Goal: Task Accomplishment & Management: Manage account settings

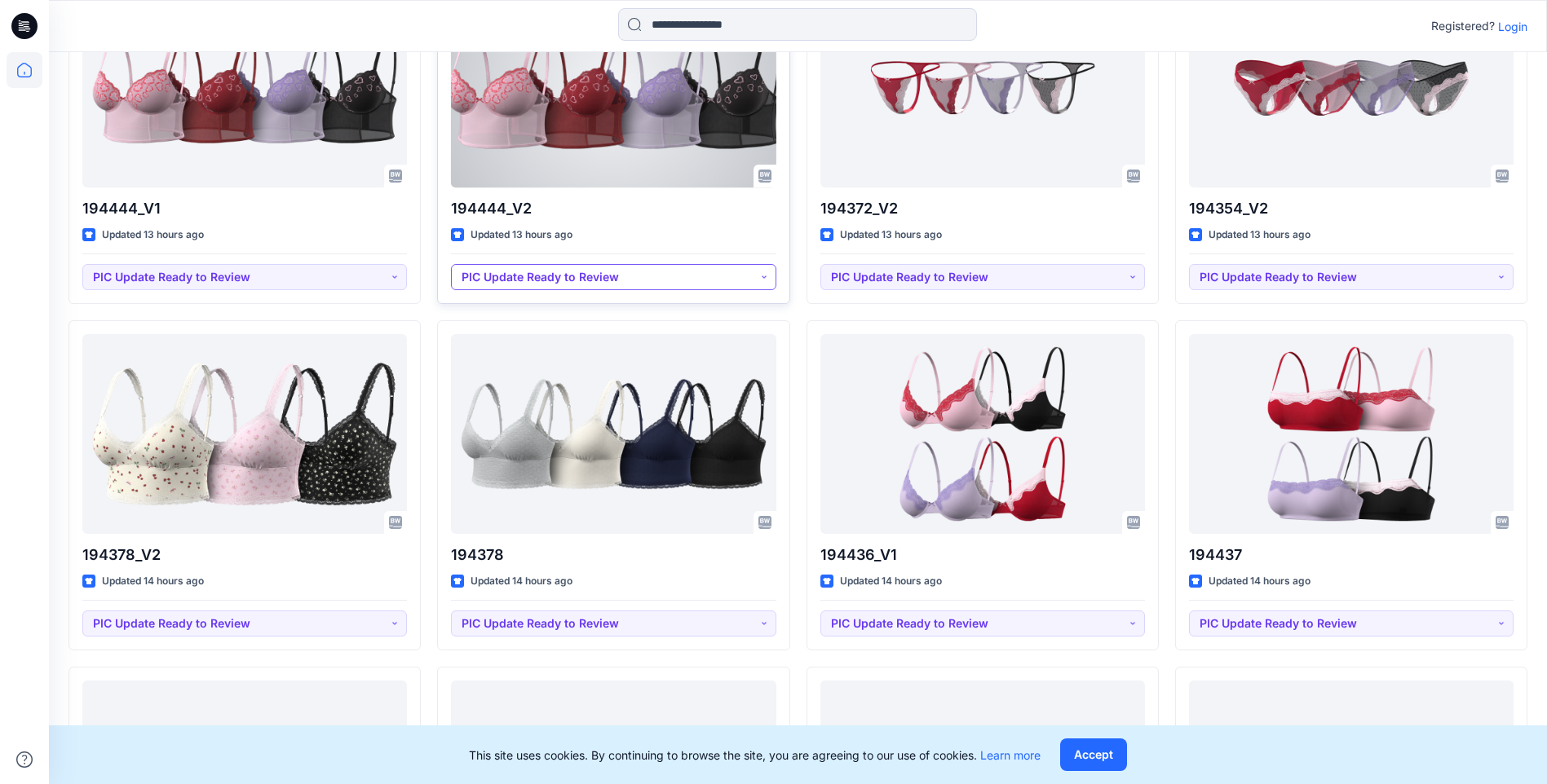
scroll to position [860, 0]
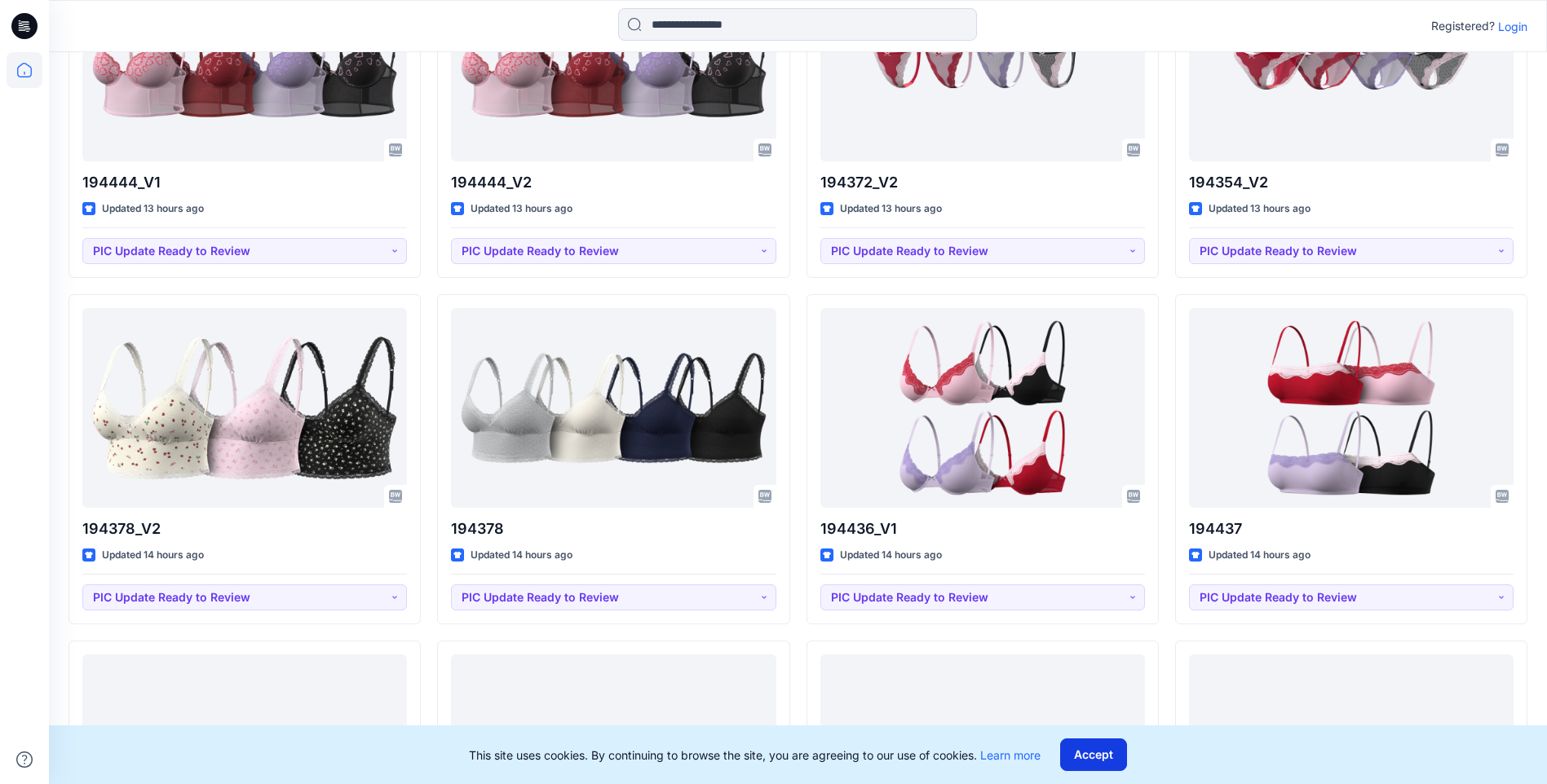
click at [1101, 761] on button "Accept" at bounding box center [1094, 754] width 67 height 32
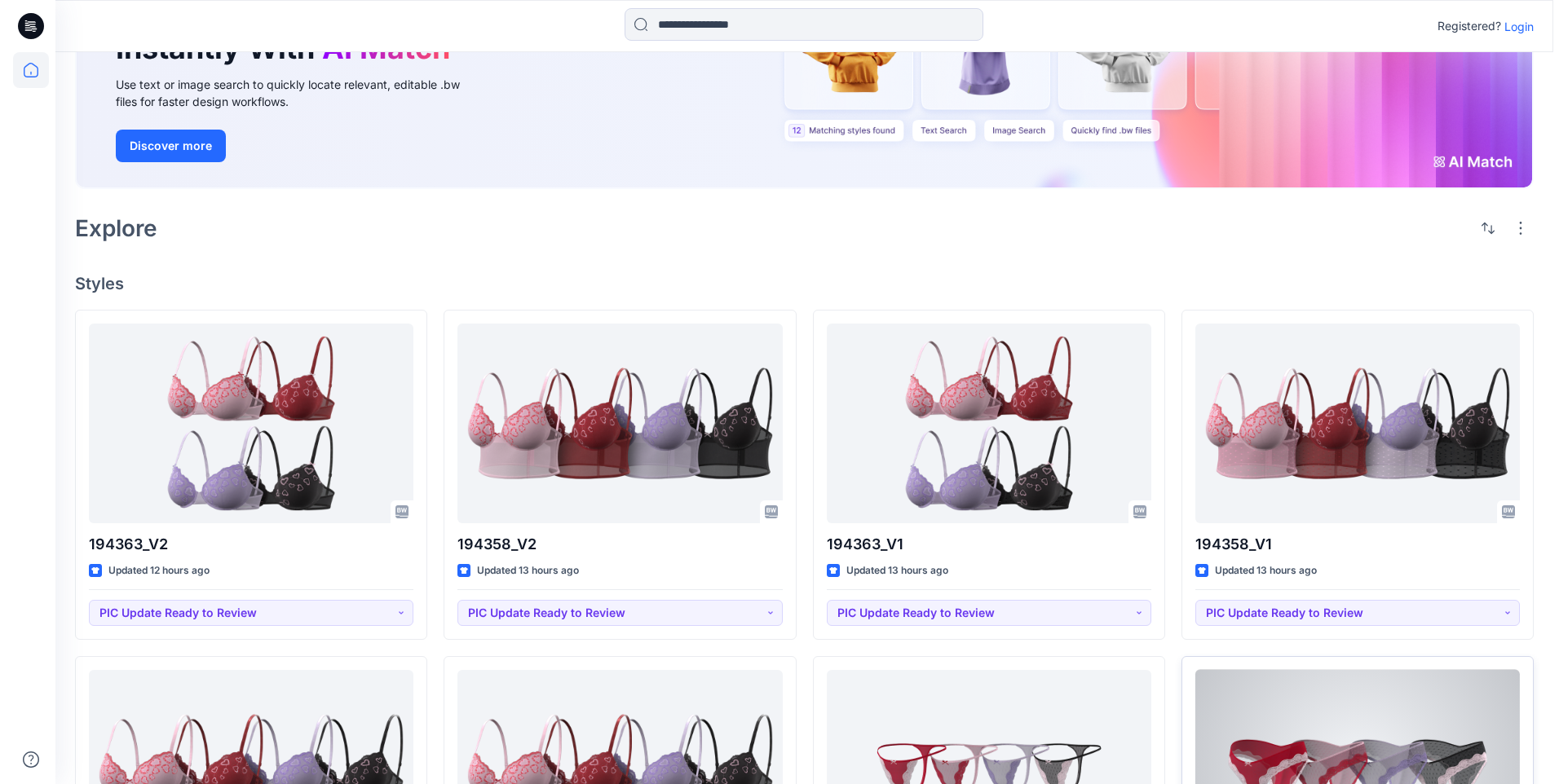
scroll to position [0, 0]
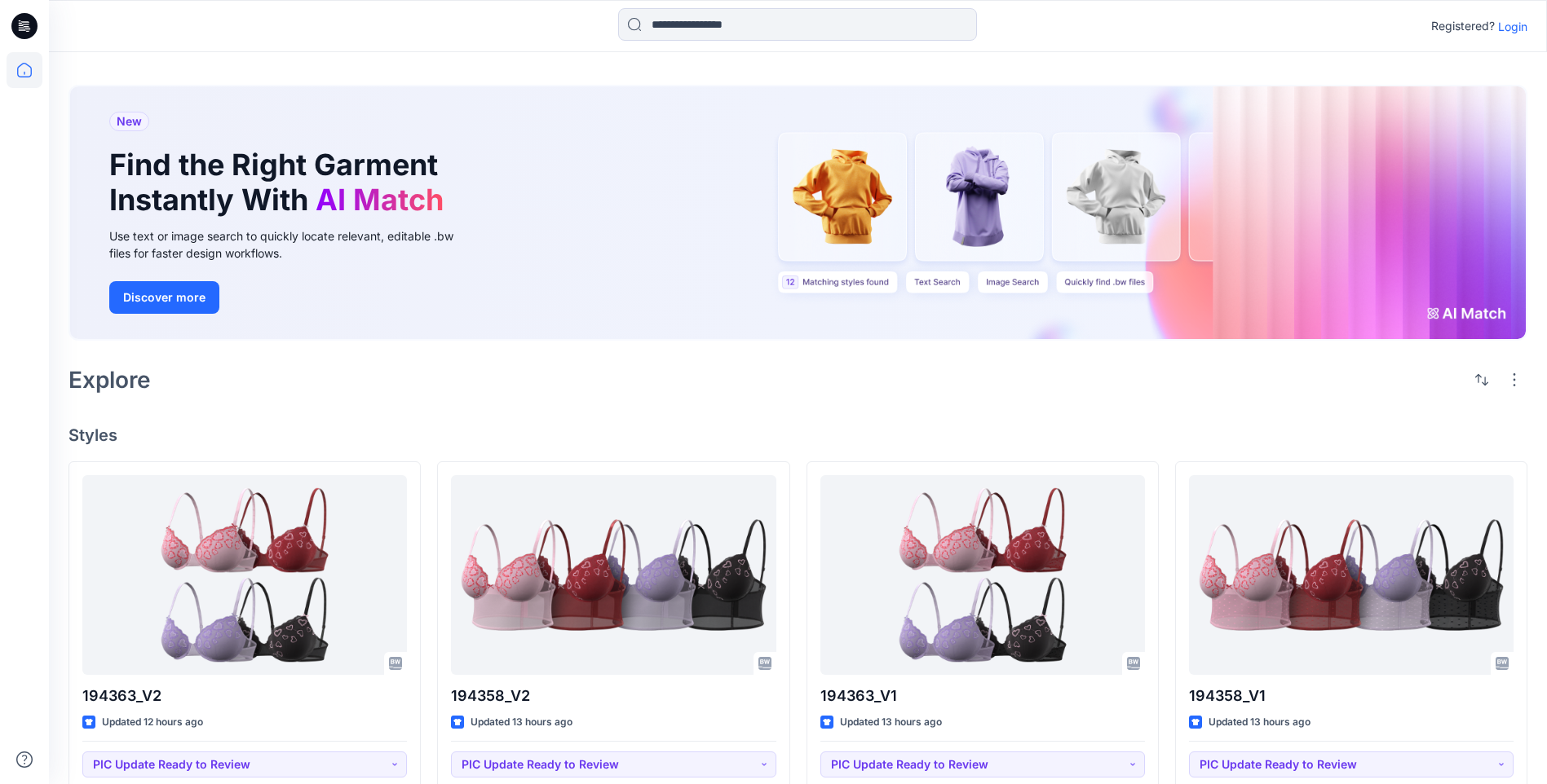
click at [1514, 27] on p "Login" at bounding box center [1513, 26] width 30 height 18
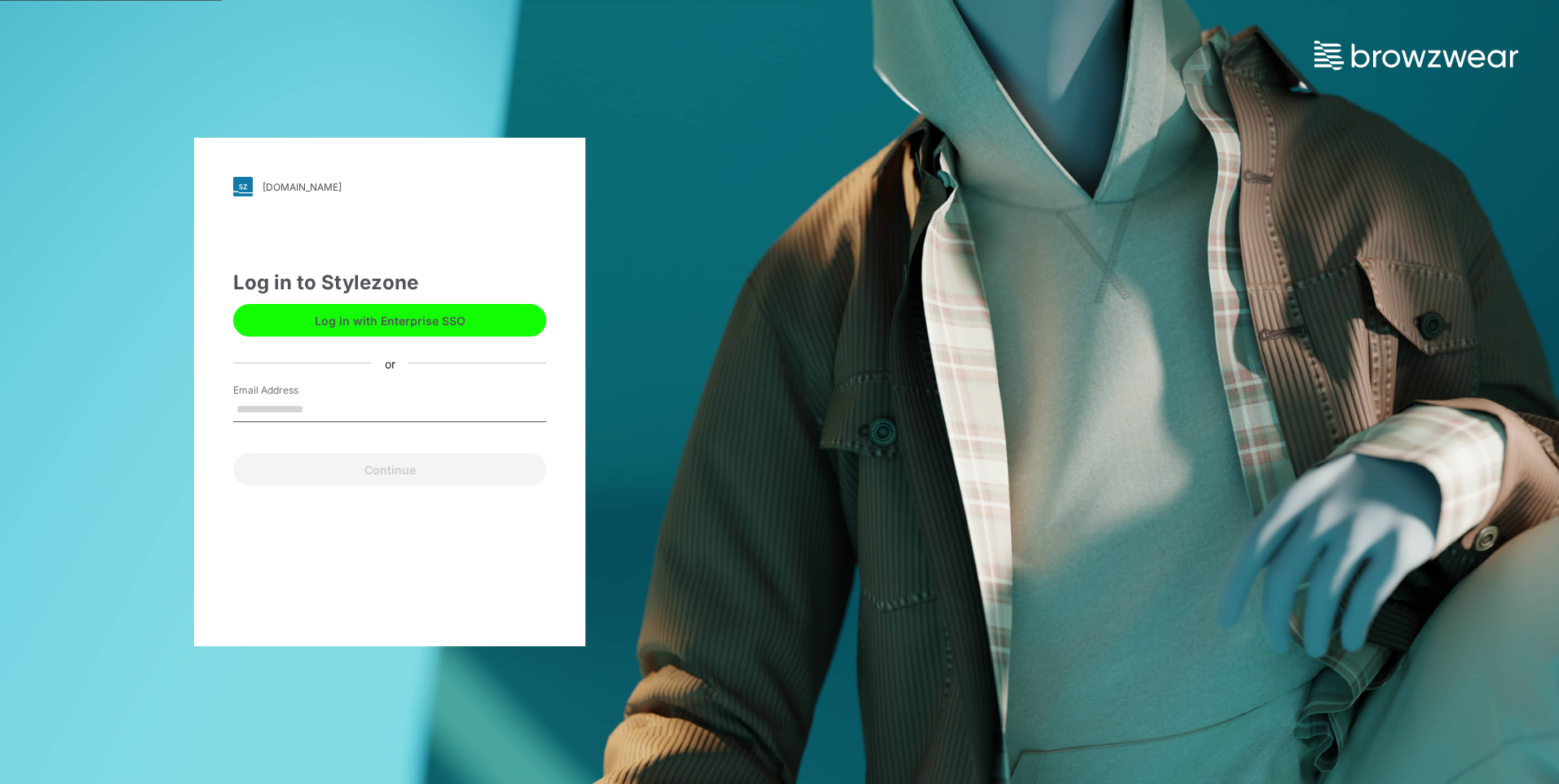
click at [309, 396] on label "Email Address" at bounding box center [290, 390] width 114 height 15
click at [309, 398] on input "Email Address" at bounding box center [389, 410] width 313 height 25
click at [311, 406] on input "Email Address" at bounding box center [389, 410] width 313 height 25
type input "**********"
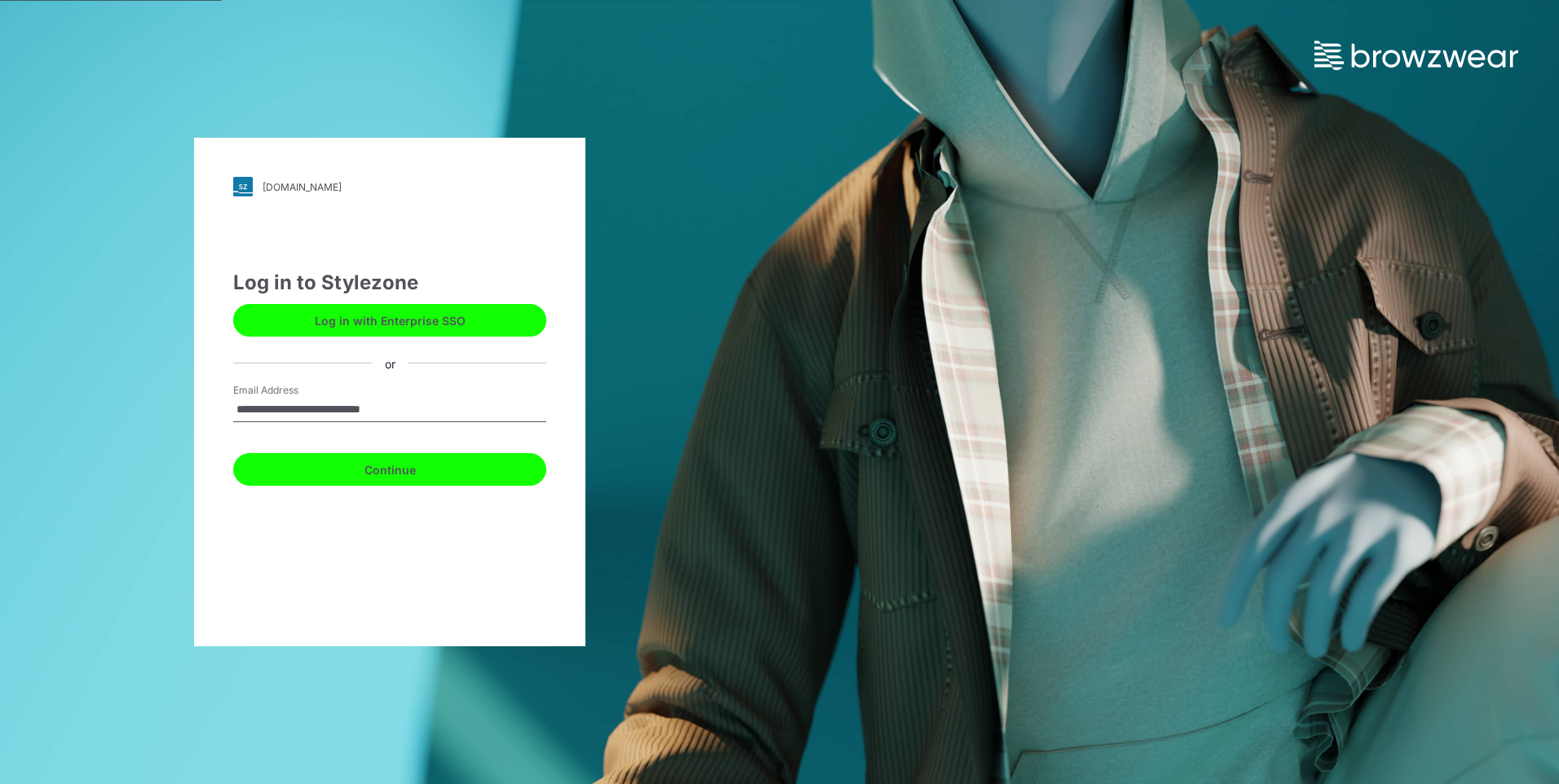
click at [310, 474] on button "Continue" at bounding box center [389, 469] width 313 height 32
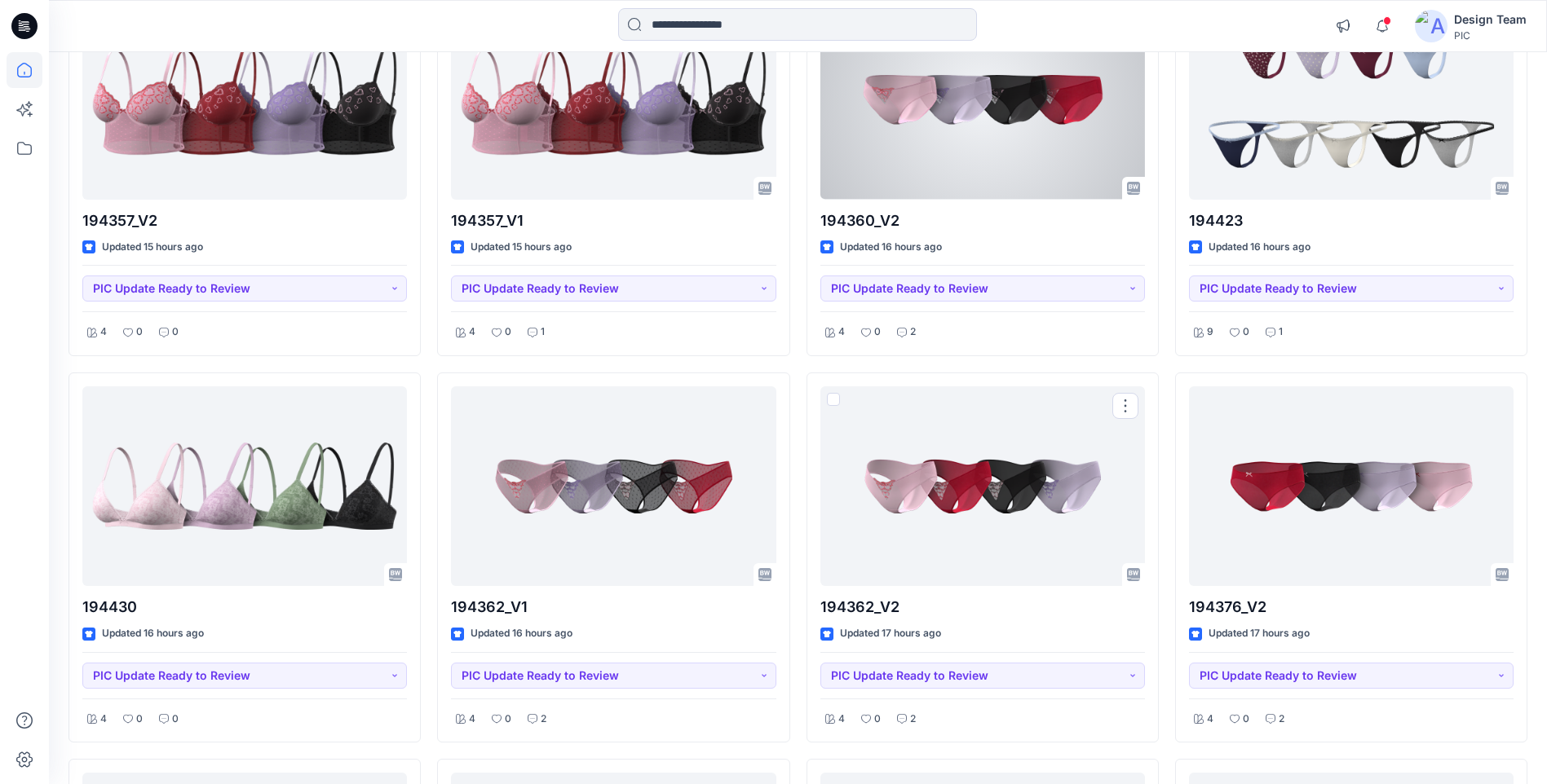
scroll to position [2009, 0]
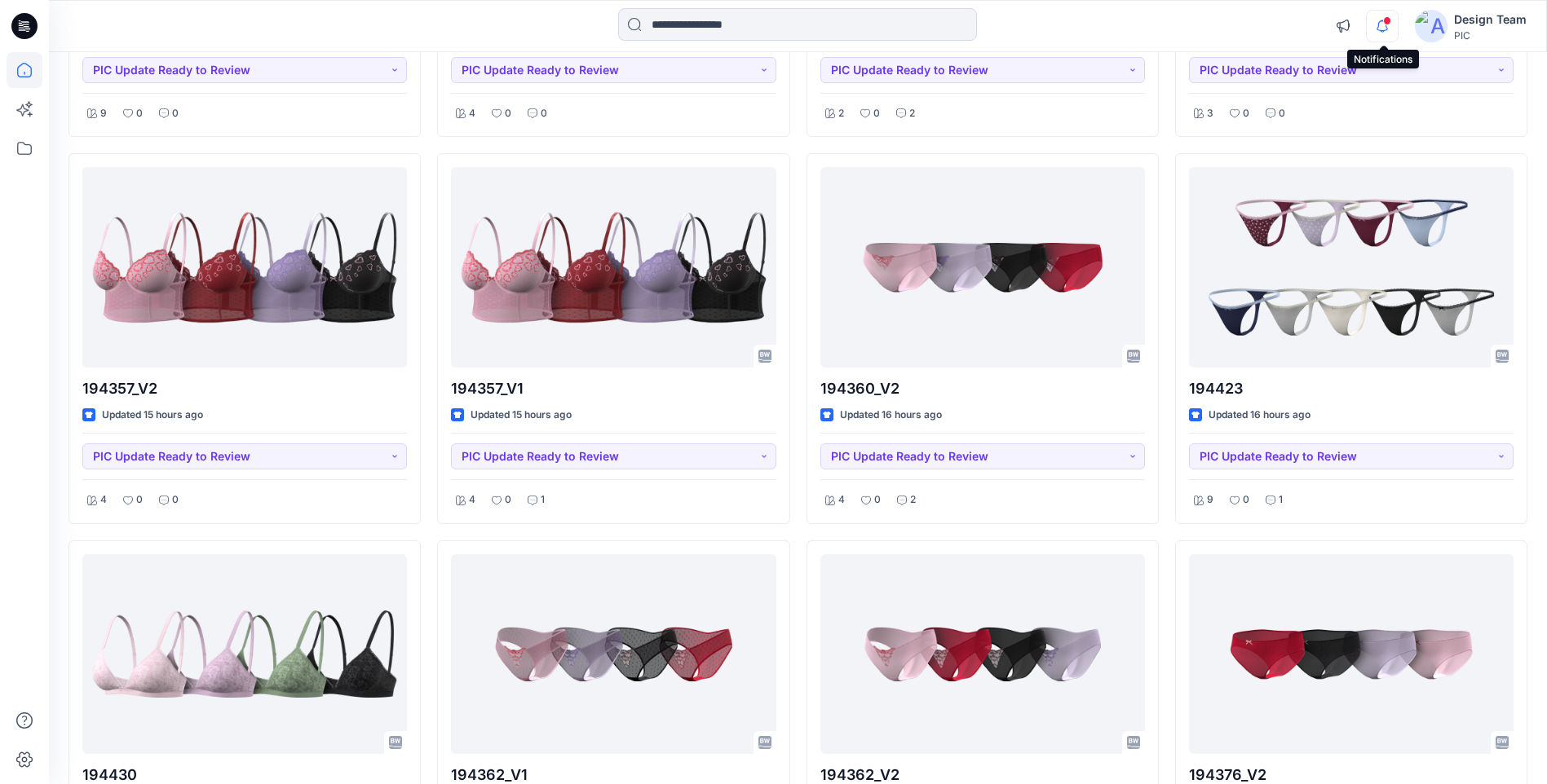
click at [1383, 29] on icon "button" at bounding box center [1382, 25] width 31 height 32
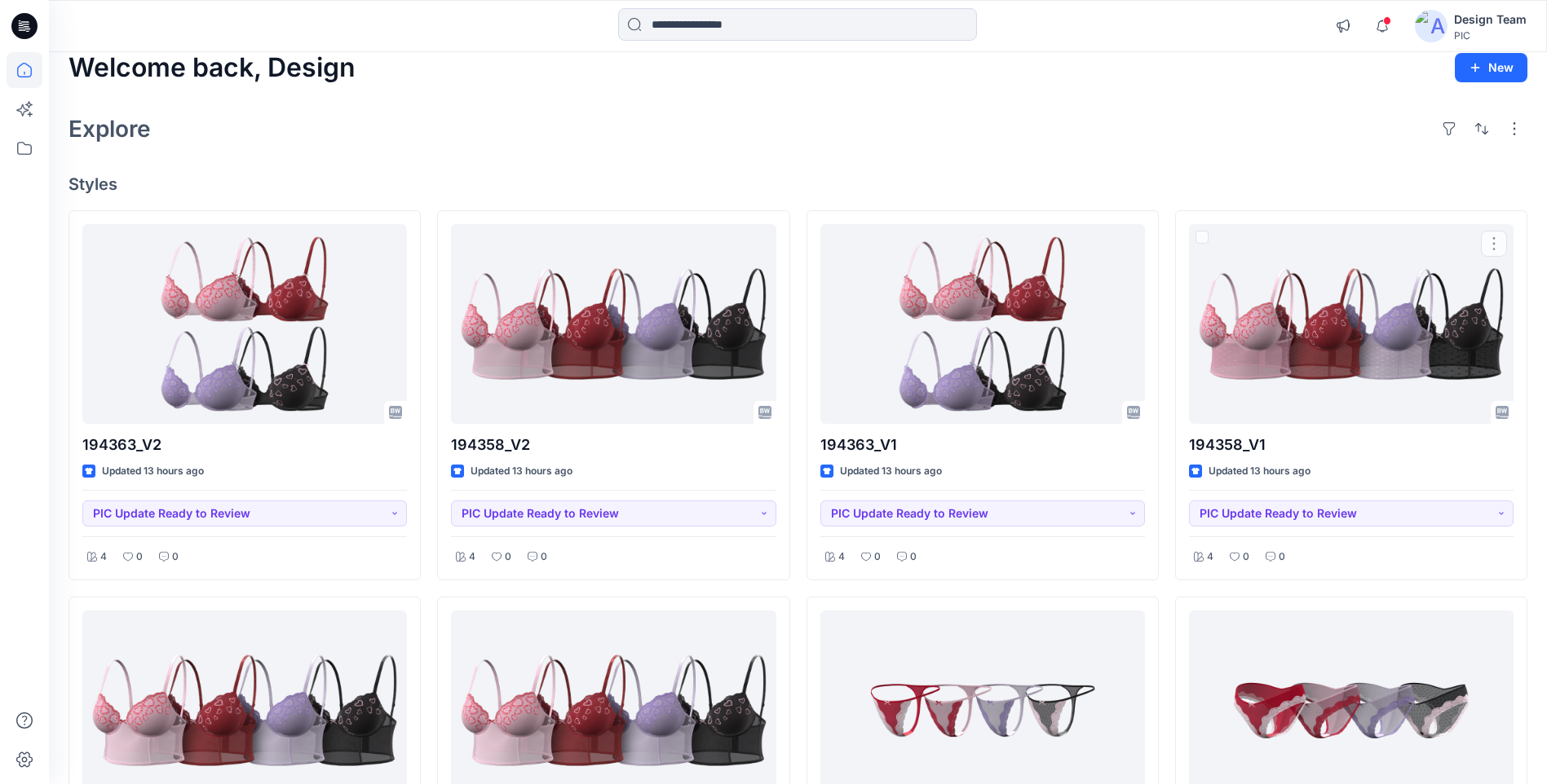
scroll to position [0, 0]
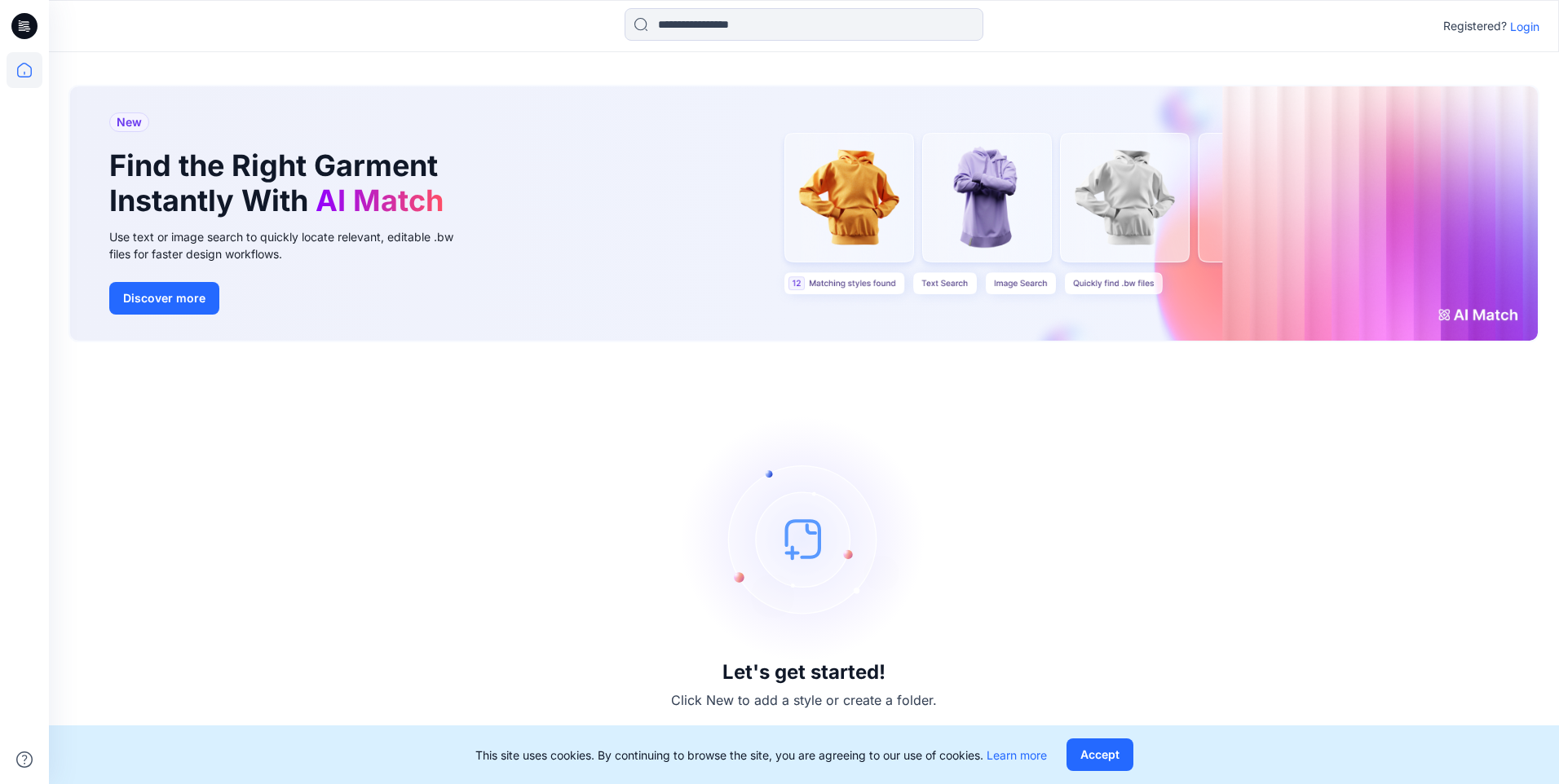
click at [1530, 29] on p "Login" at bounding box center [1525, 26] width 30 height 18
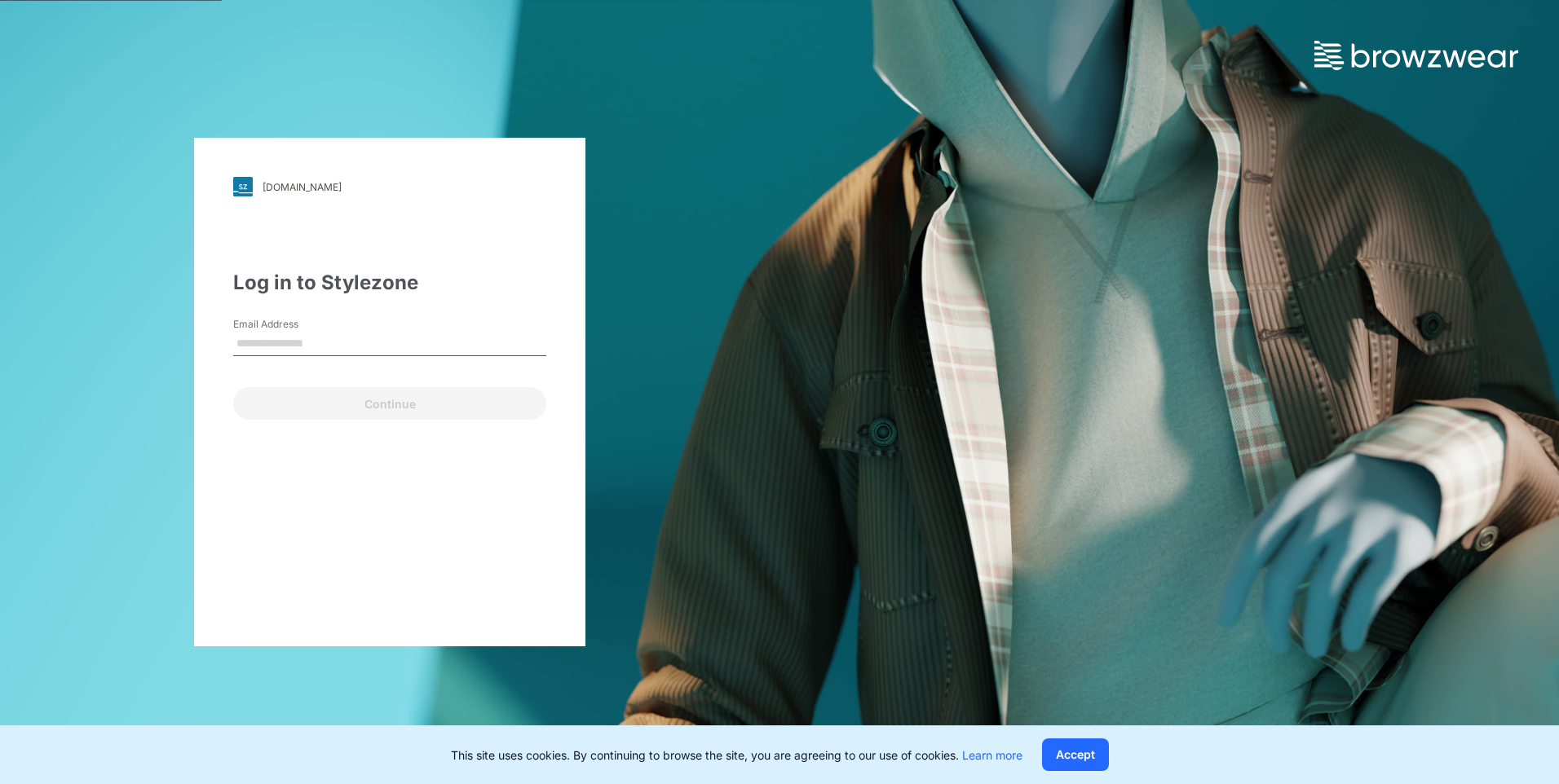
click at [305, 339] on input "Email Address" at bounding box center [389, 344] width 313 height 25
type input "**********"
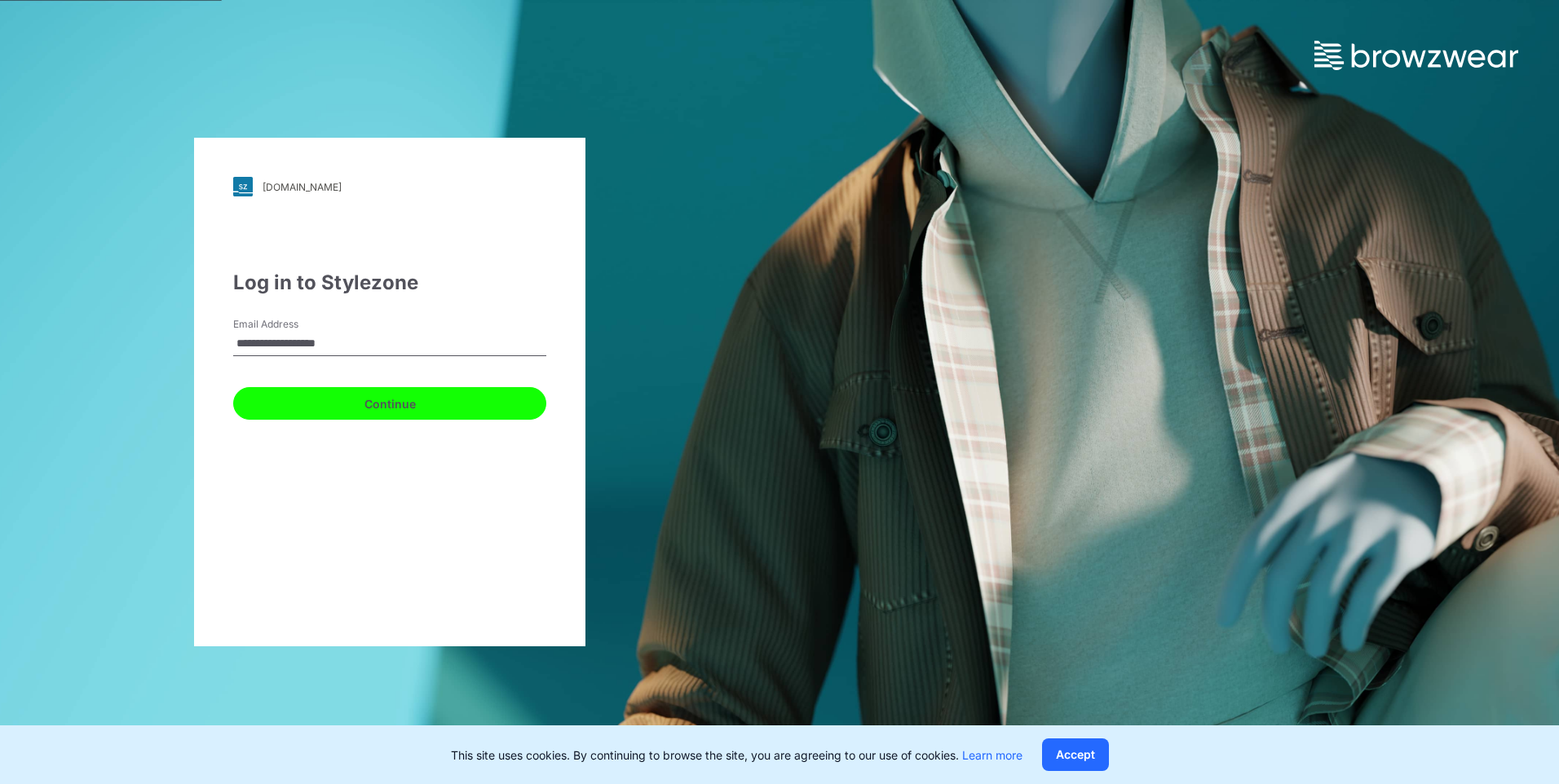
click at [391, 408] on button "Continue" at bounding box center [389, 403] width 313 height 32
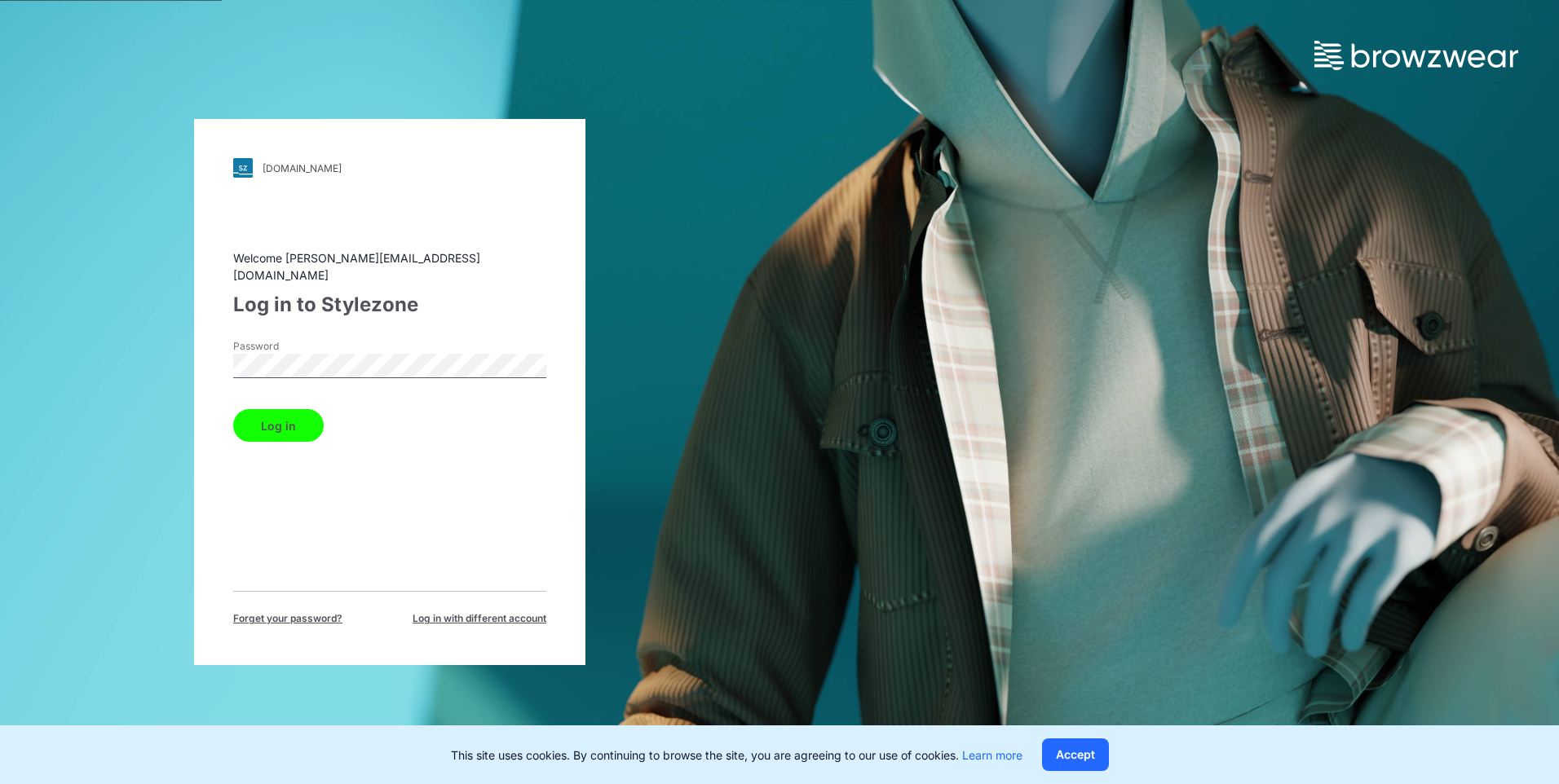
click at [291, 410] on button "Log in" at bounding box center [278, 425] width 90 height 32
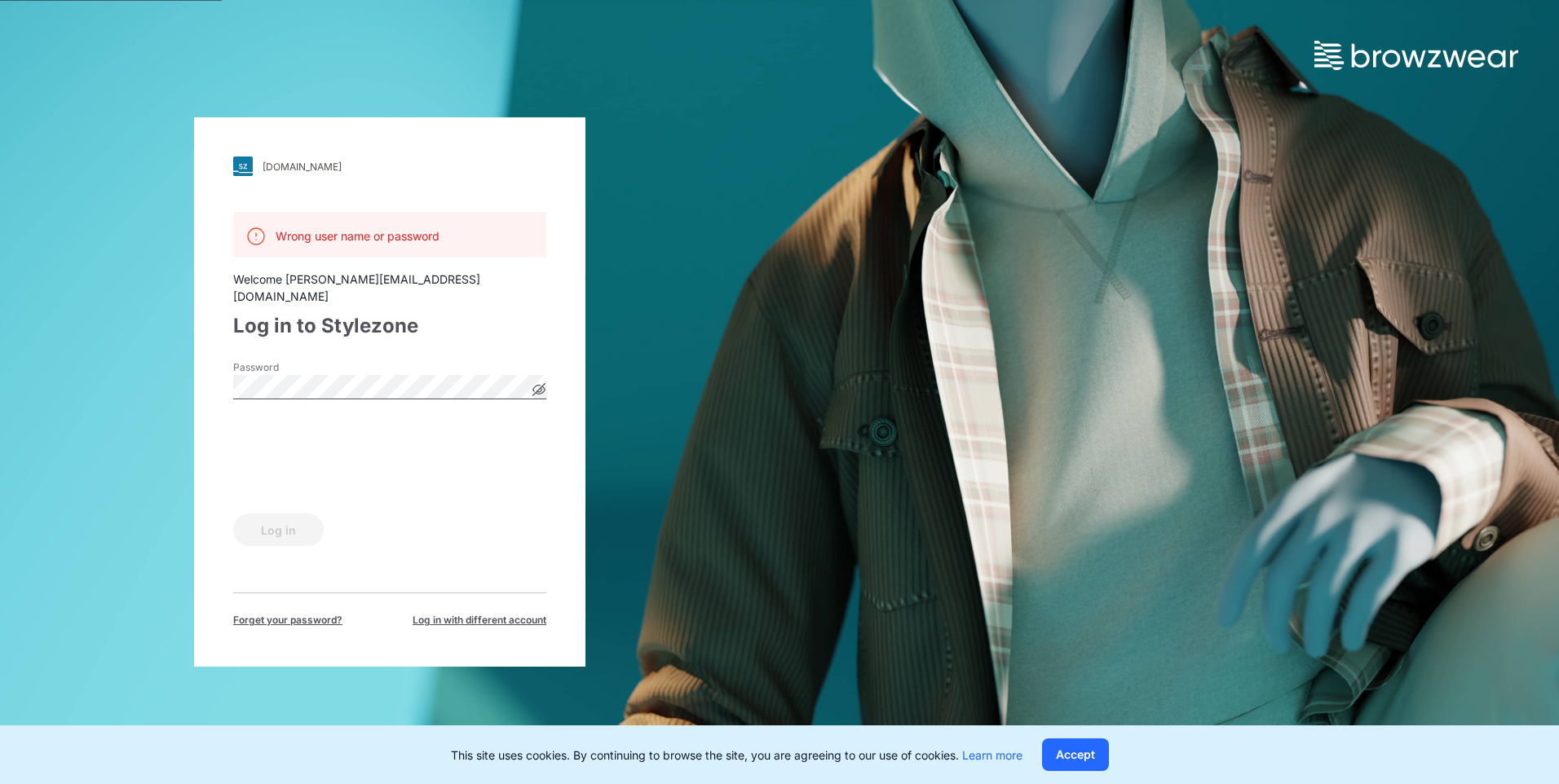
click at [117, 456] on div "walmart.stylezone.com Loading... Wrong user name or password Welcome rachels@ge…" at bounding box center [390, 392] width 780 height 784
click at [539, 388] on icon at bounding box center [539, 390] width 4 height 4
click at [464, 230] on div "Wrong user name or password" at bounding box center [389, 235] width 313 height 46
click at [477, 613] on span "Log in with different account" at bounding box center [479, 620] width 134 height 15
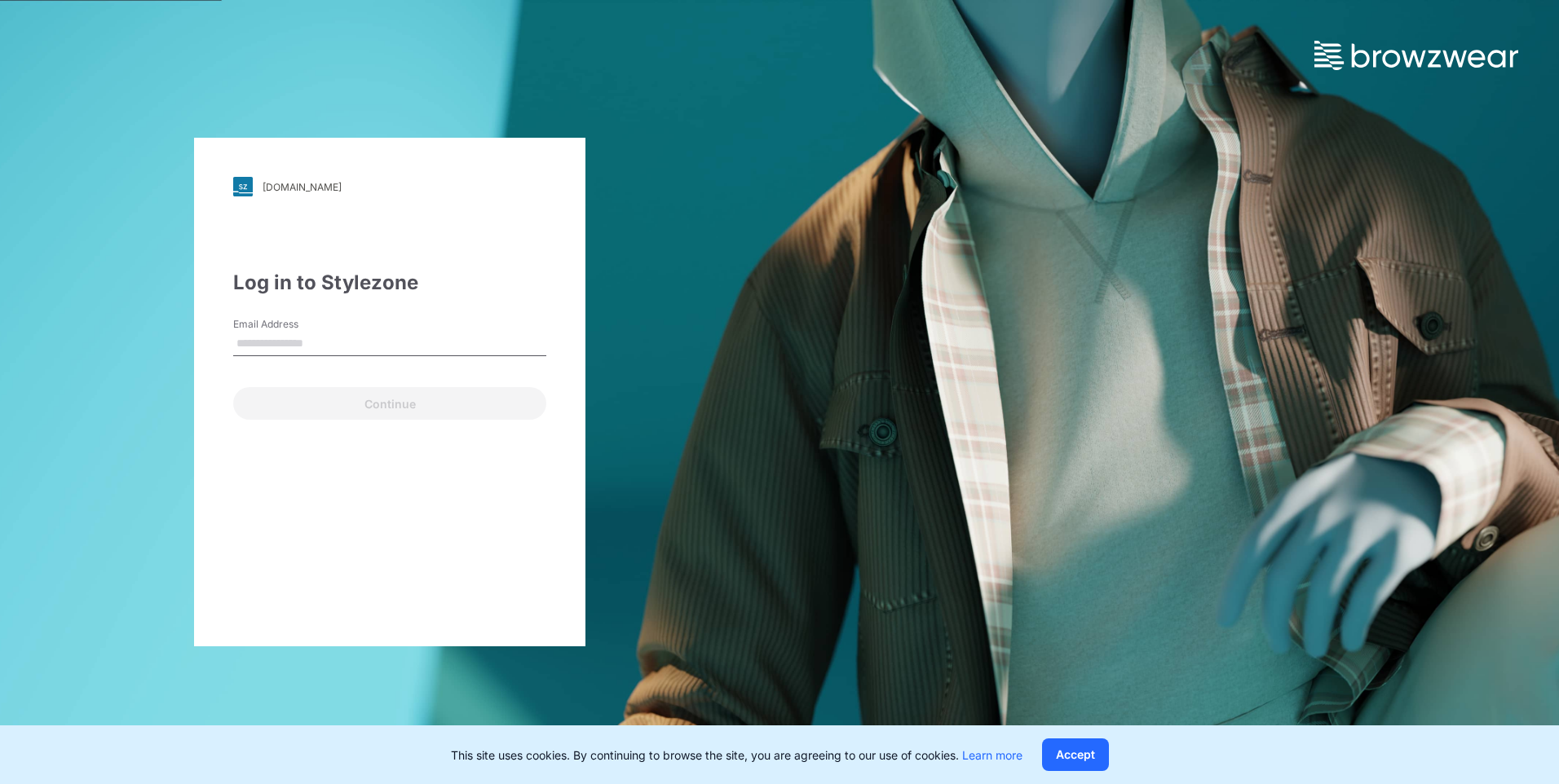
click at [312, 348] on input "Email Address" at bounding box center [389, 344] width 313 height 25
type input "**********"
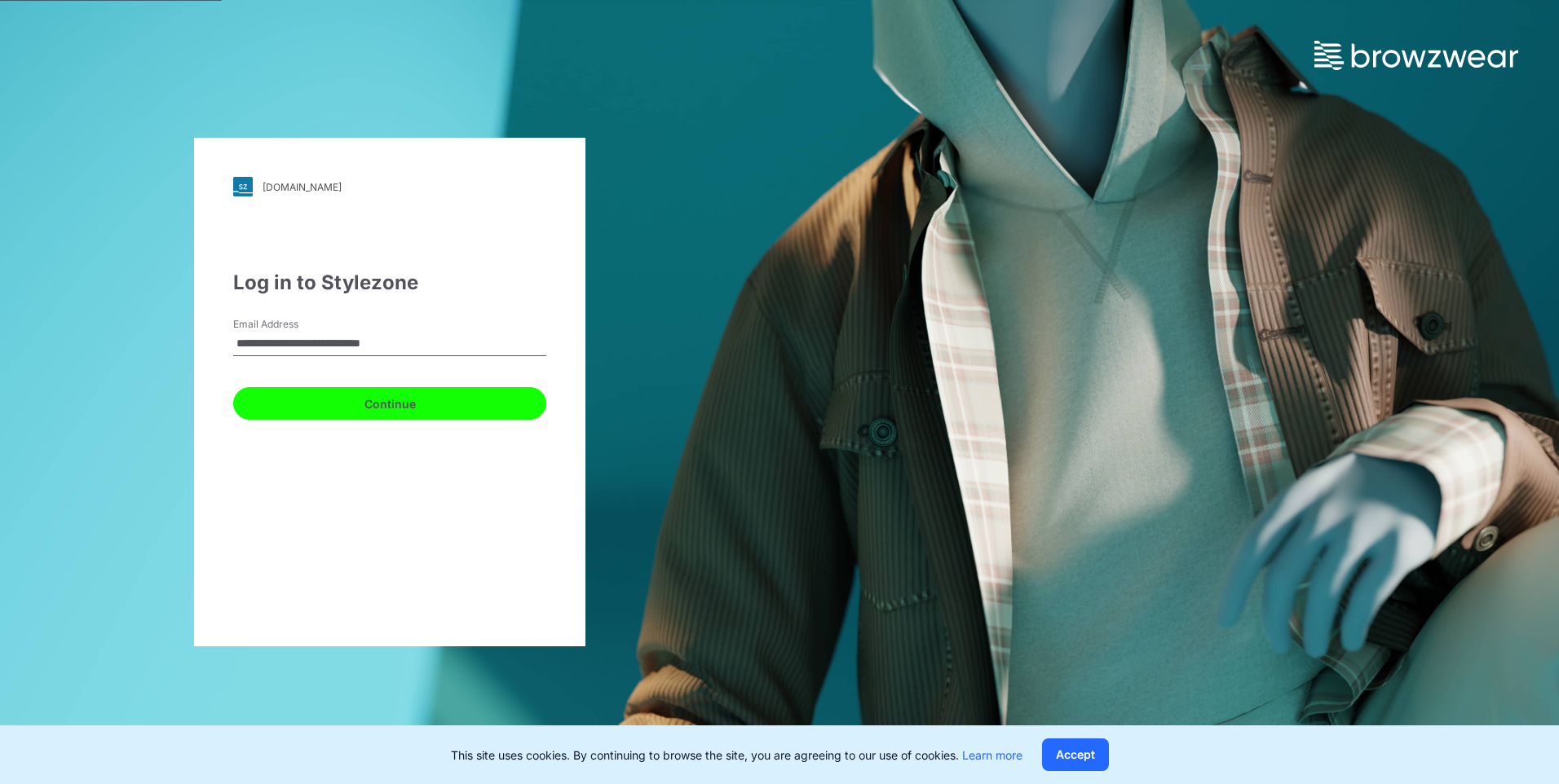
click at [301, 410] on button "Continue" at bounding box center [389, 403] width 313 height 32
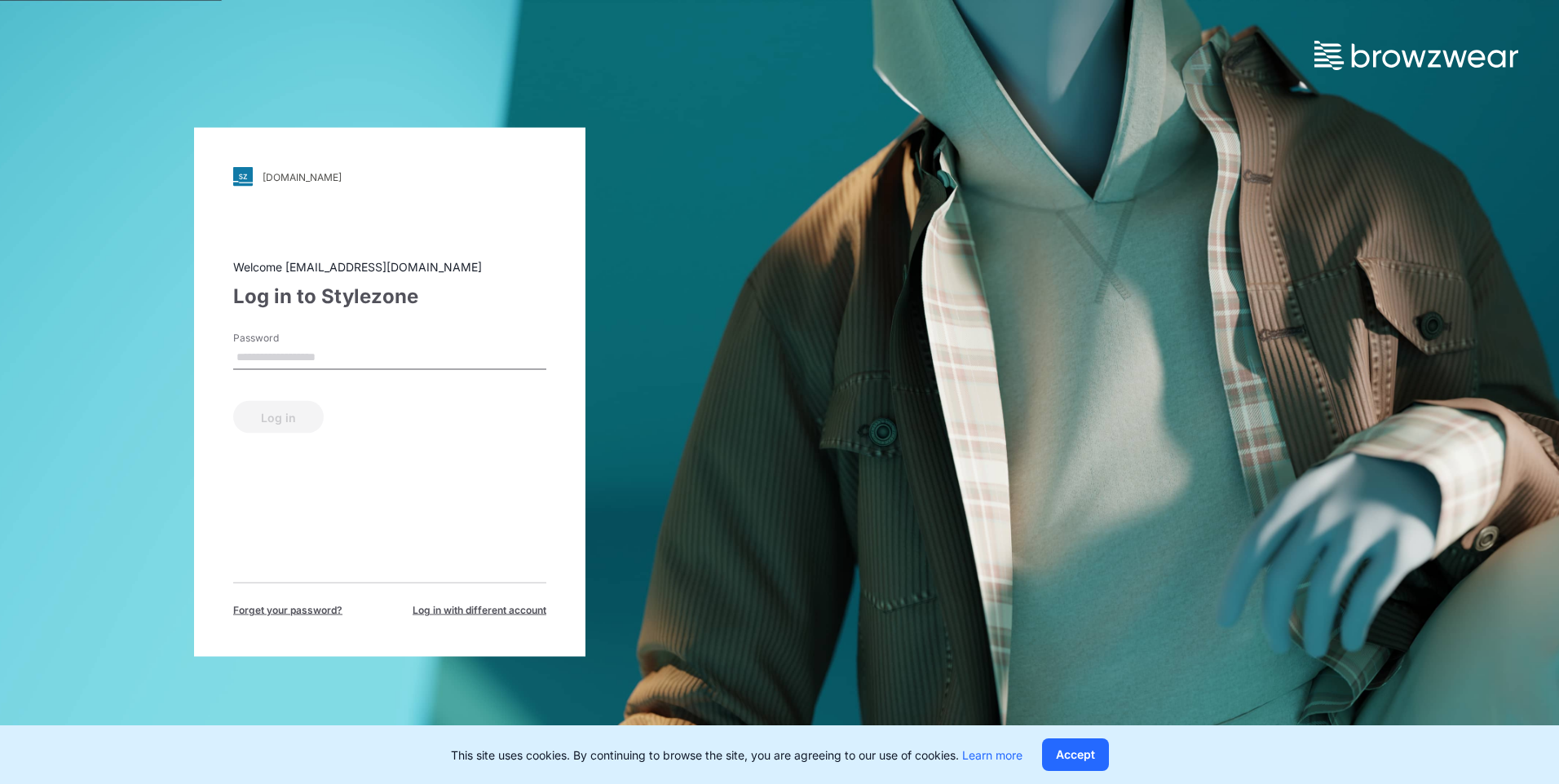
click at [350, 362] on input "Password" at bounding box center [389, 358] width 313 height 25
click at [343, 350] on input "Password" at bounding box center [389, 358] width 313 height 25
click at [325, 352] on input "Password" at bounding box center [389, 358] width 313 height 25
click at [318, 355] on input "Password" at bounding box center [389, 358] width 313 height 25
drag, startPoint x: 444, startPoint y: 498, endPoint x: 443, endPoint y: 517, distance: 19.0
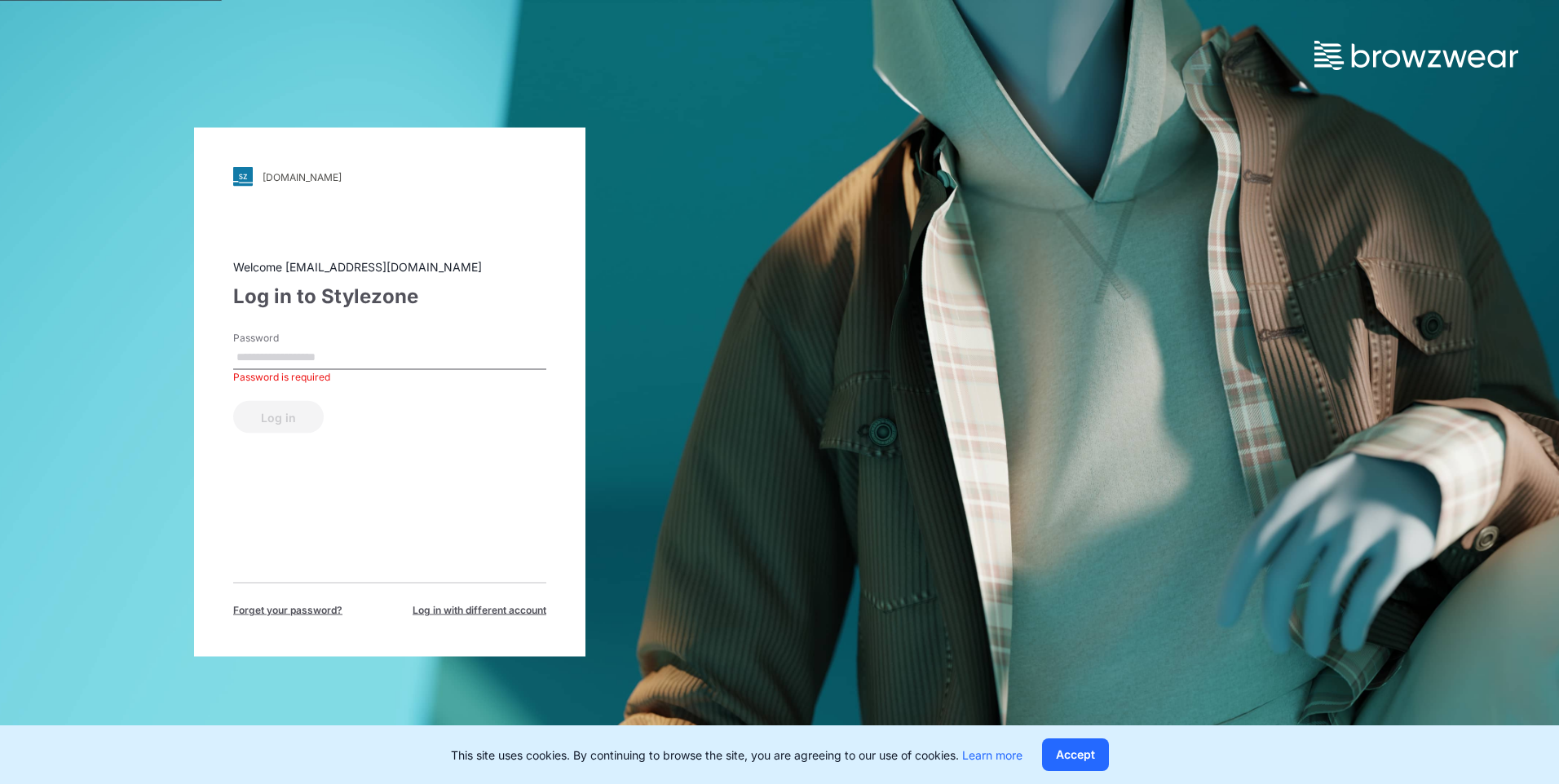
click at [443, 498] on div "Welcome design@parallel-innovation.com Log in to Stylezone Password Password is…" at bounding box center [389, 438] width 313 height 359
click at [466, 606] on span "Log in with different account" at bounding box center [479, 611] width 134 height 15
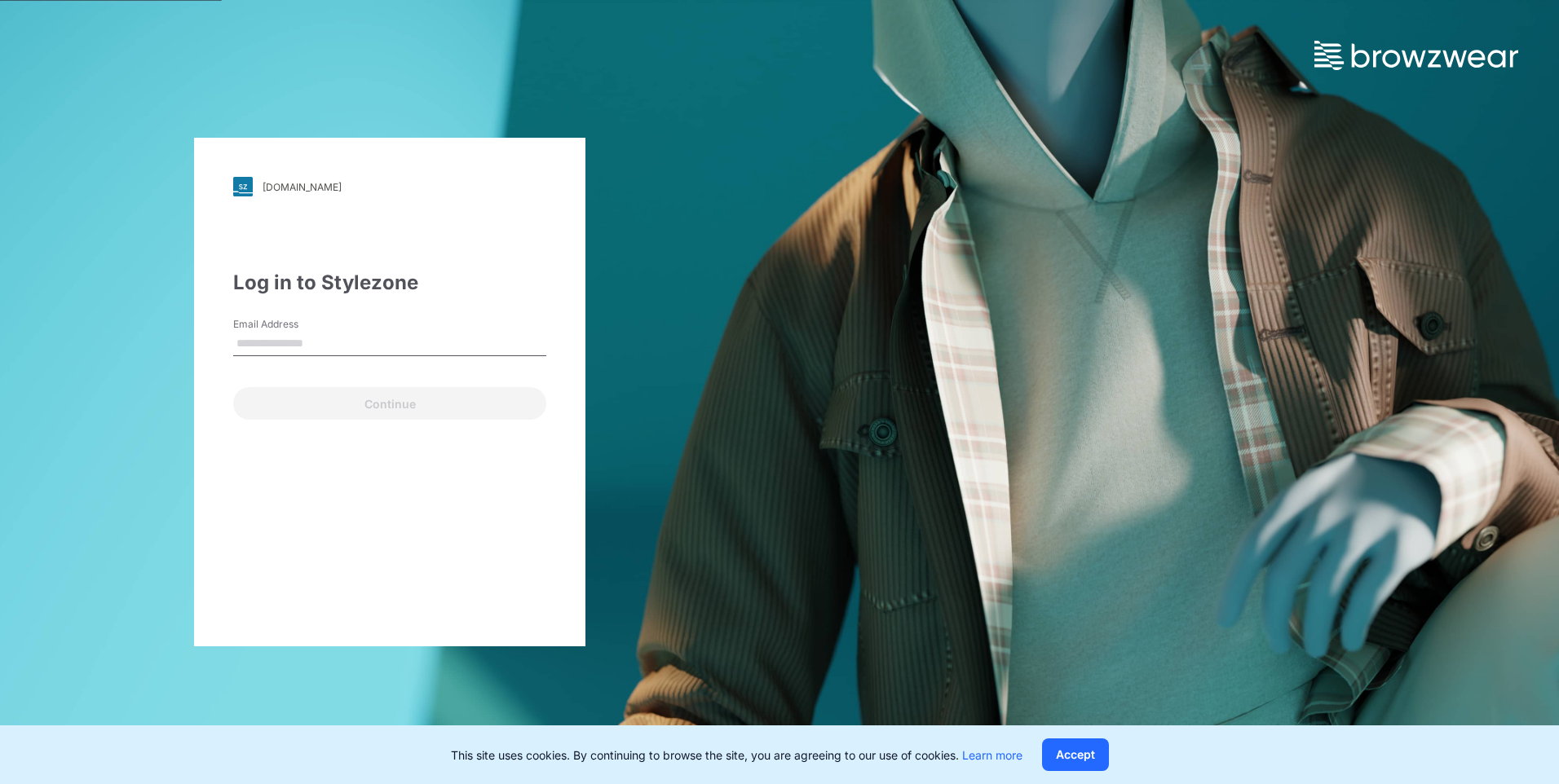
click at [323, 343] on input "Email Address" at bounding box center [389, 344] width 313 height 25
type input "**********"
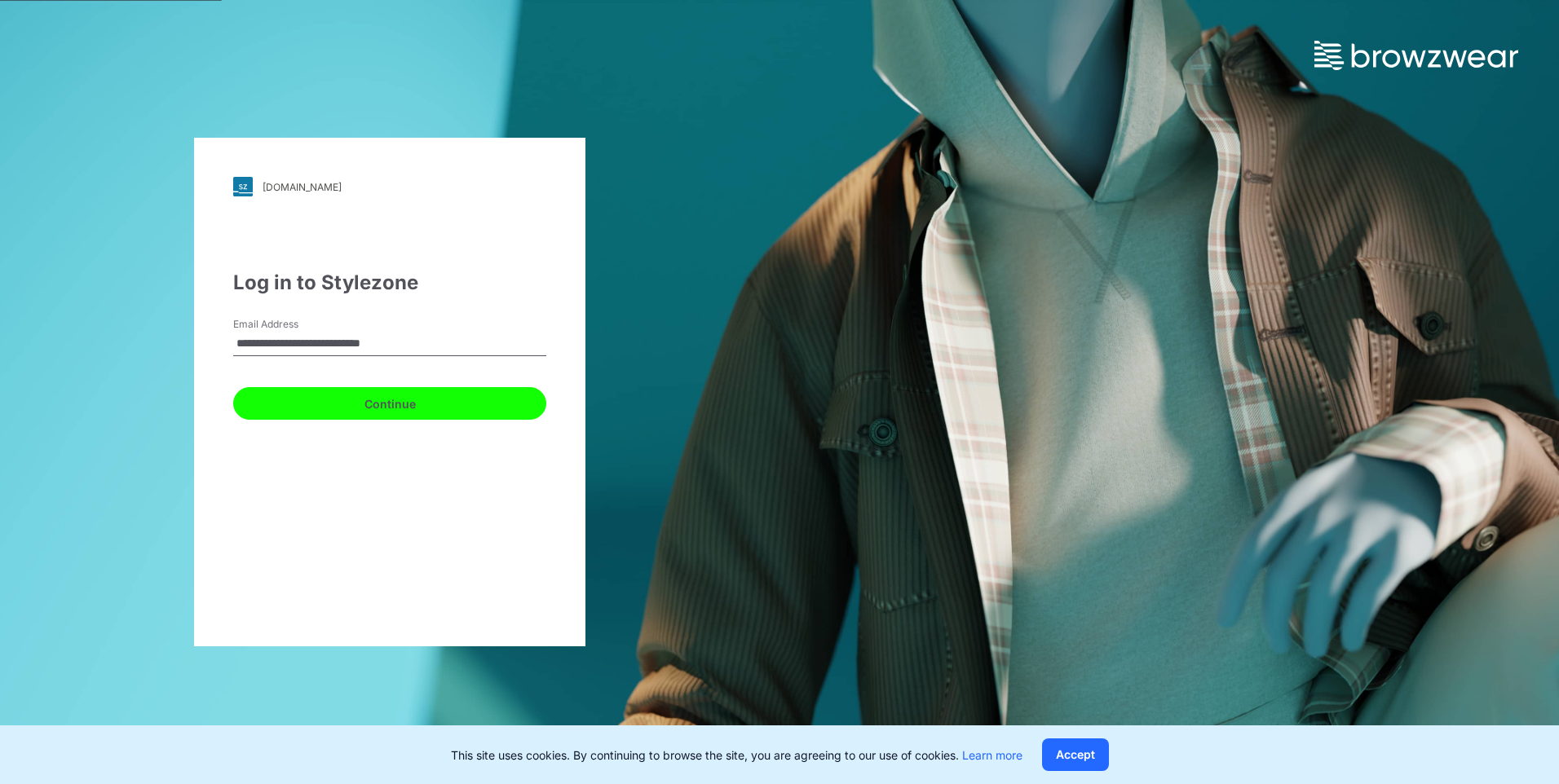
click at [303, 406] on button "Continue" at bounding box center [389, 403] width 313 height 32
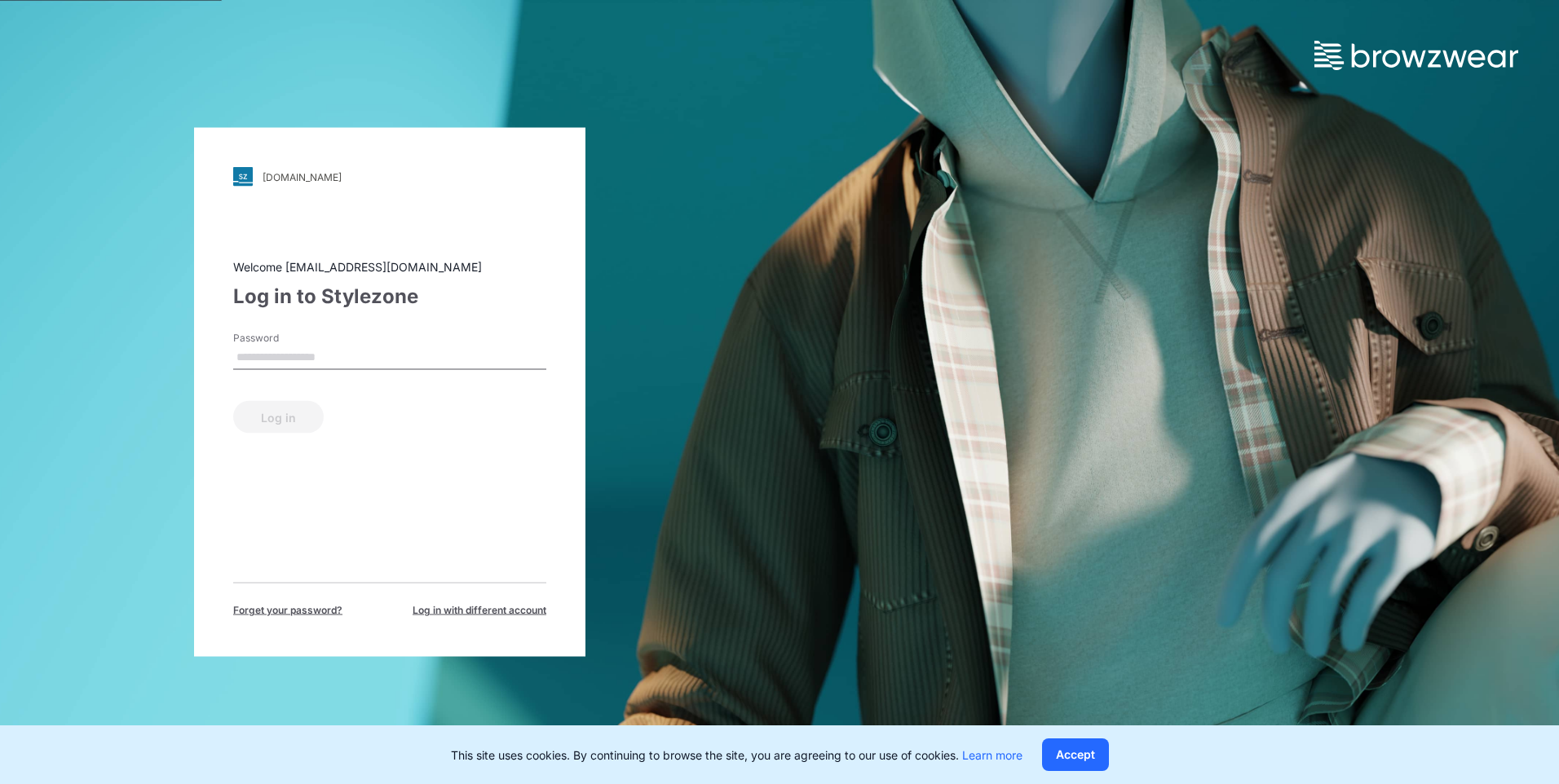
click at [331, 355] on input "Password" at bounding box center [389, 358] width 313 height 25
click at [412, 500] on div "Welcome design@parallel-innovation.com Log in to Stylezone Password Password is…" at bounding box center [389, 438] width 313 height 359
drag, startPoint x: 471, startPoint y: 606, endPoint x: 467, endPoint y: 622, distance: 16.5
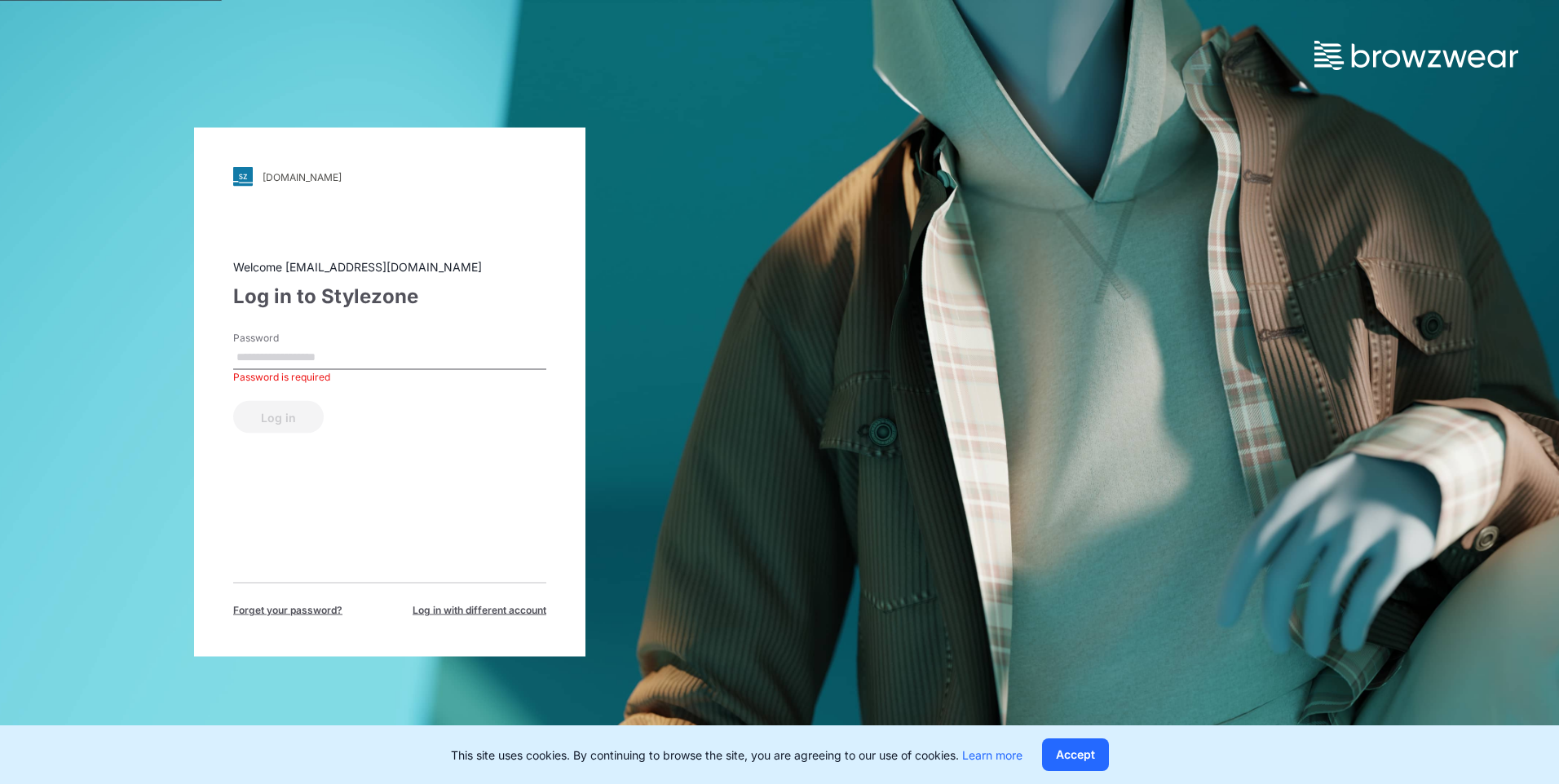
click at [470, 605] on span "Log in with different account" at bounding box center [479, 611] width 134 height 15
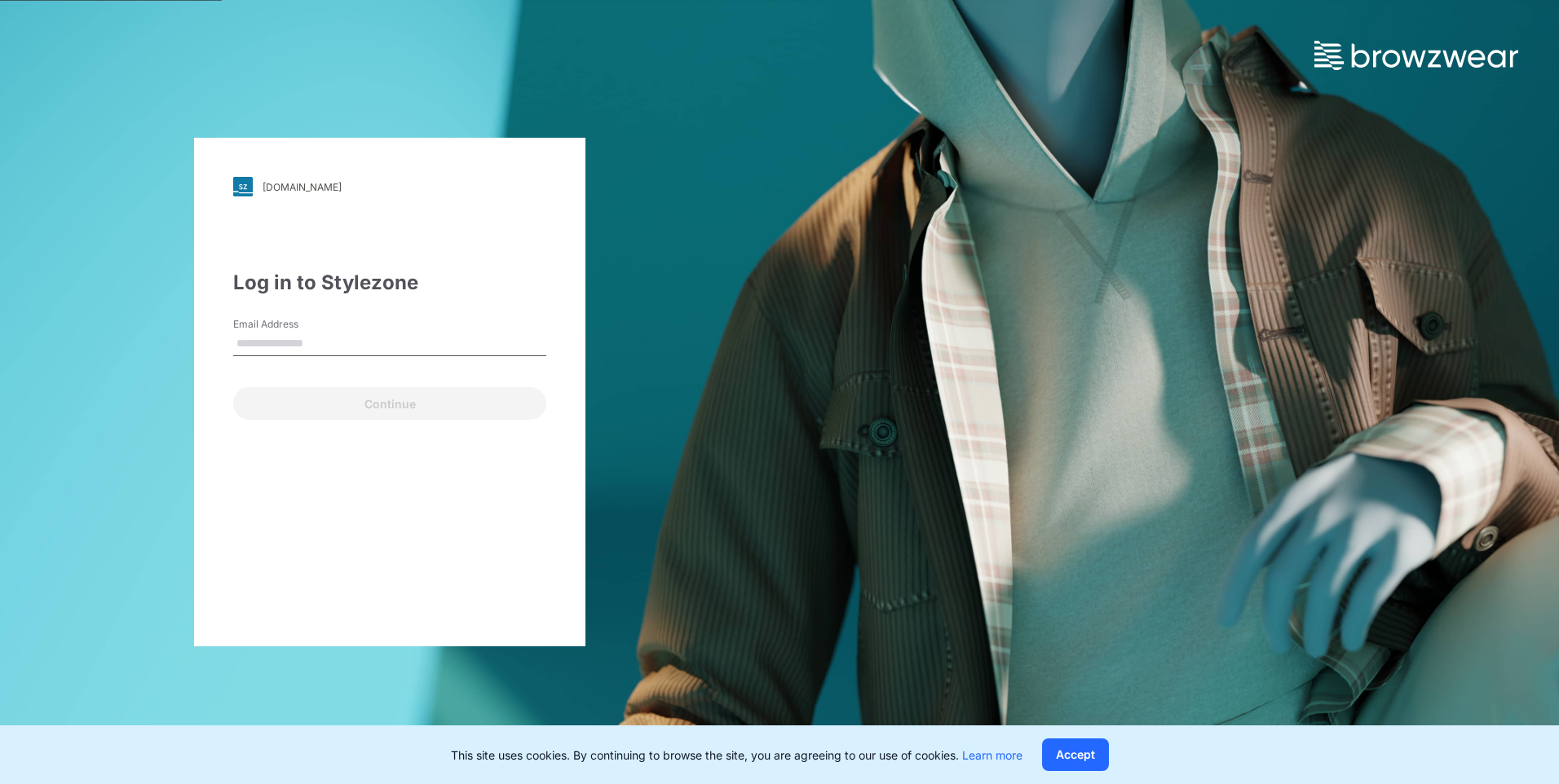
click at [255, 338] on input "Email Address" at bounding box center [389, 344] width 313 height 25
type input "**********"
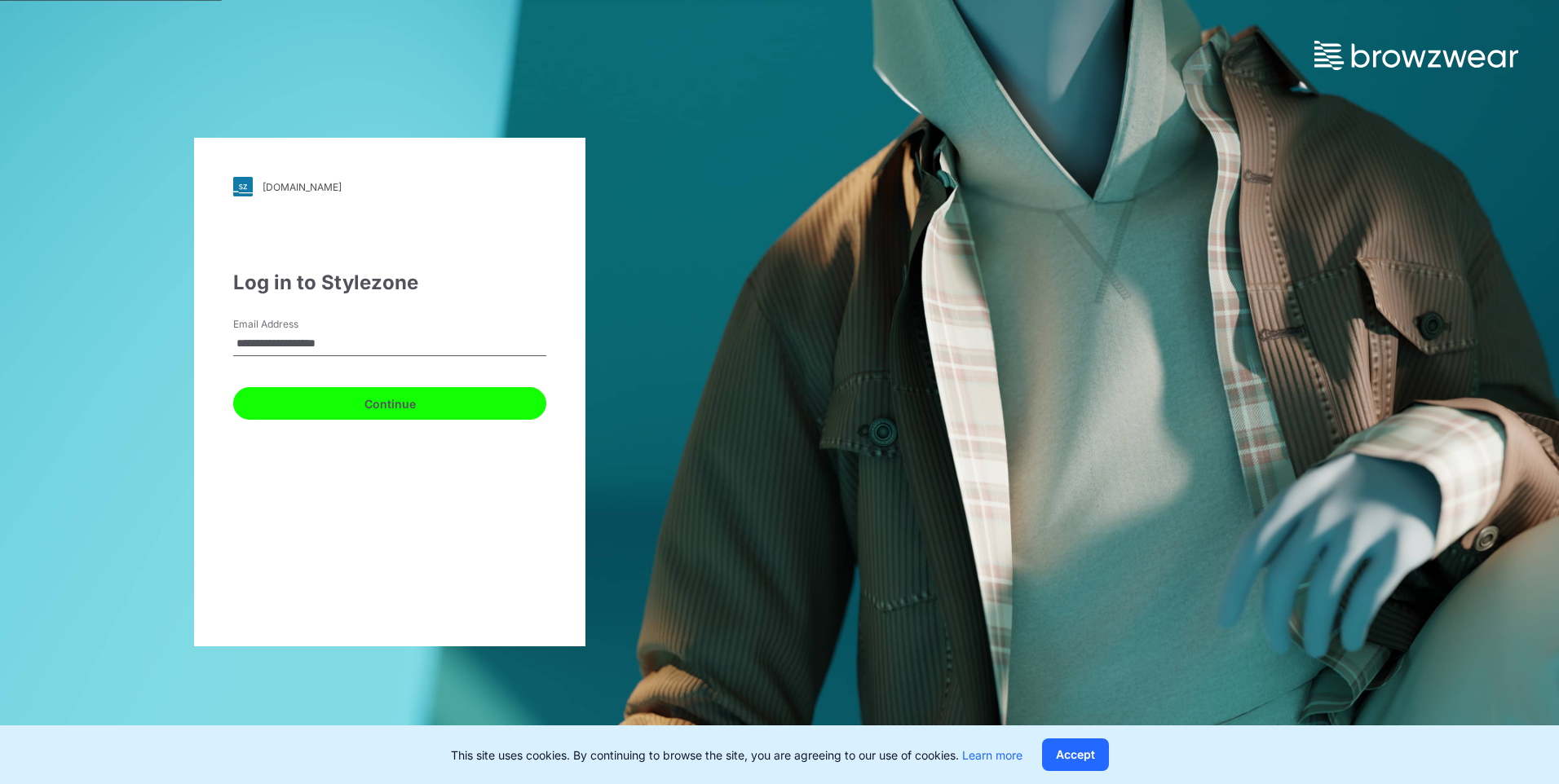
click at [301, 406] on button "Continue" at bounding box center [389, 403] width 313 height 32
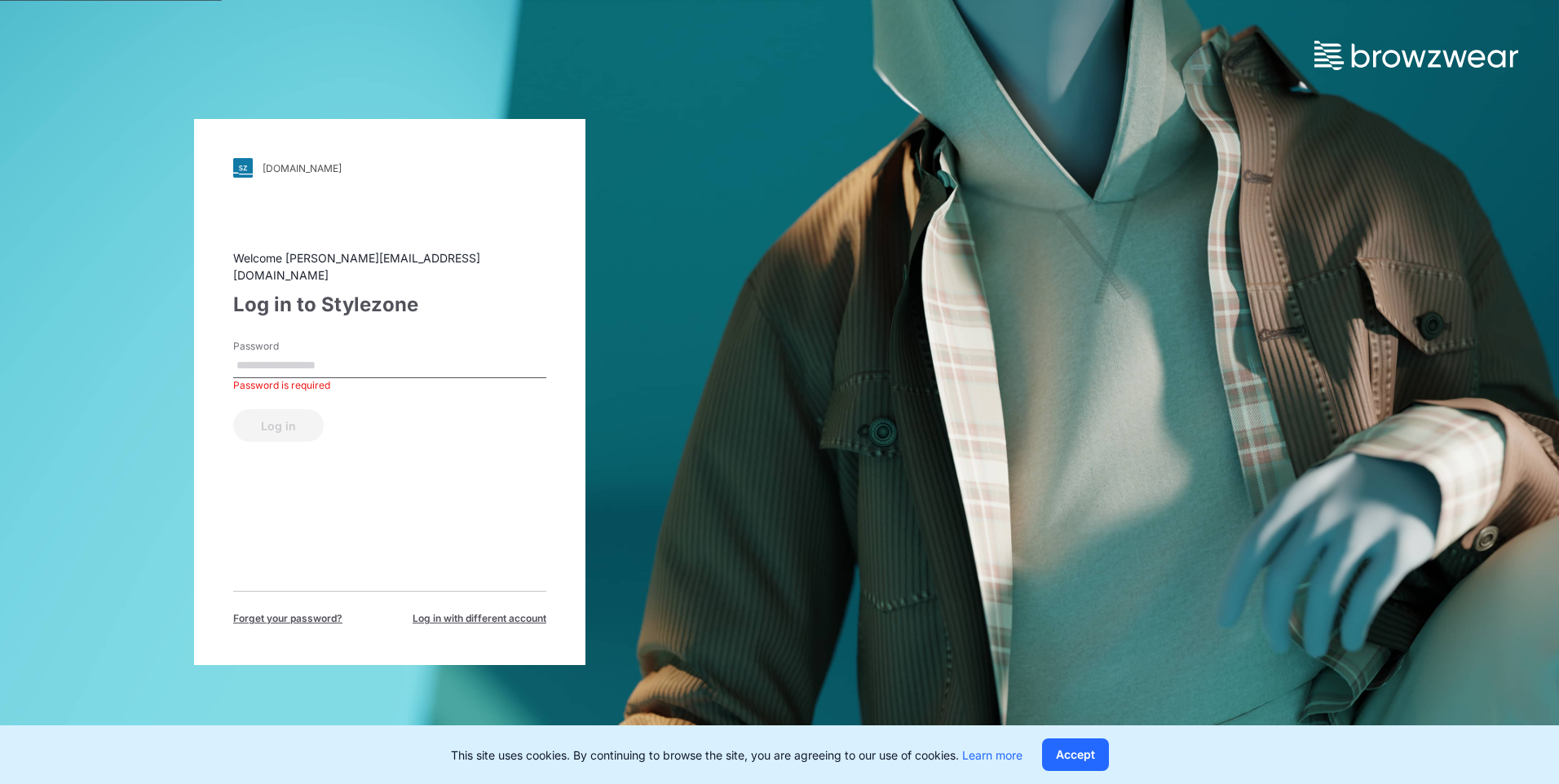
click at [306, 354] on input "Password" at bounding box center [389, 366] width 313 height 25
click at [443, 444] on div "Welcome rachels@gelmart.com Log in to Stylezone Password Password is required L…" at bounding box center [389, 438] width 313 height 377
click at [427, 611] on span "Log in with different account" at bounding box center [479, 618] width 134 height 15
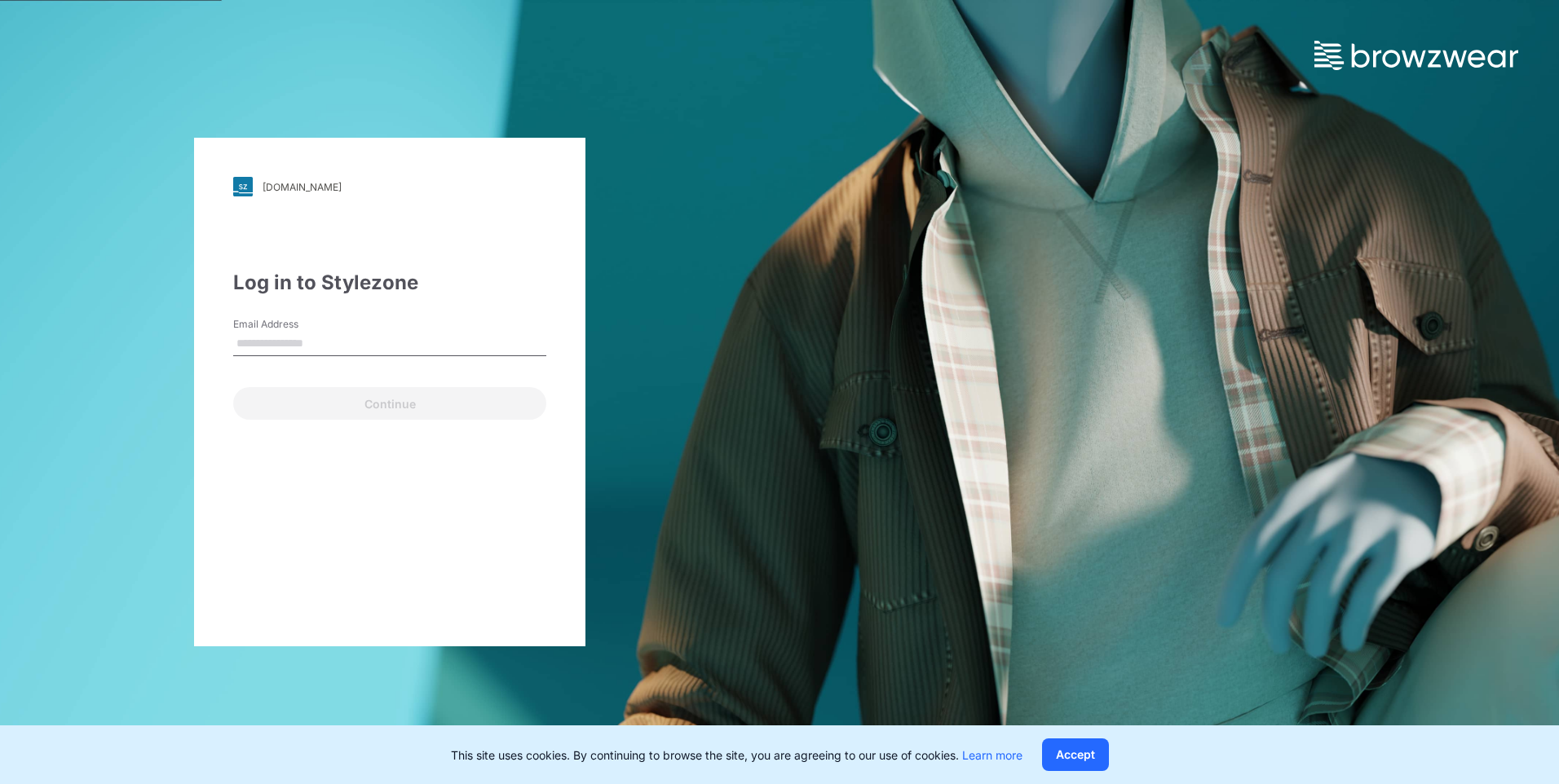
click at [346, 340] on input "Email Address" at bounding box center [389, 344] width 313 height 25
type input "**********"
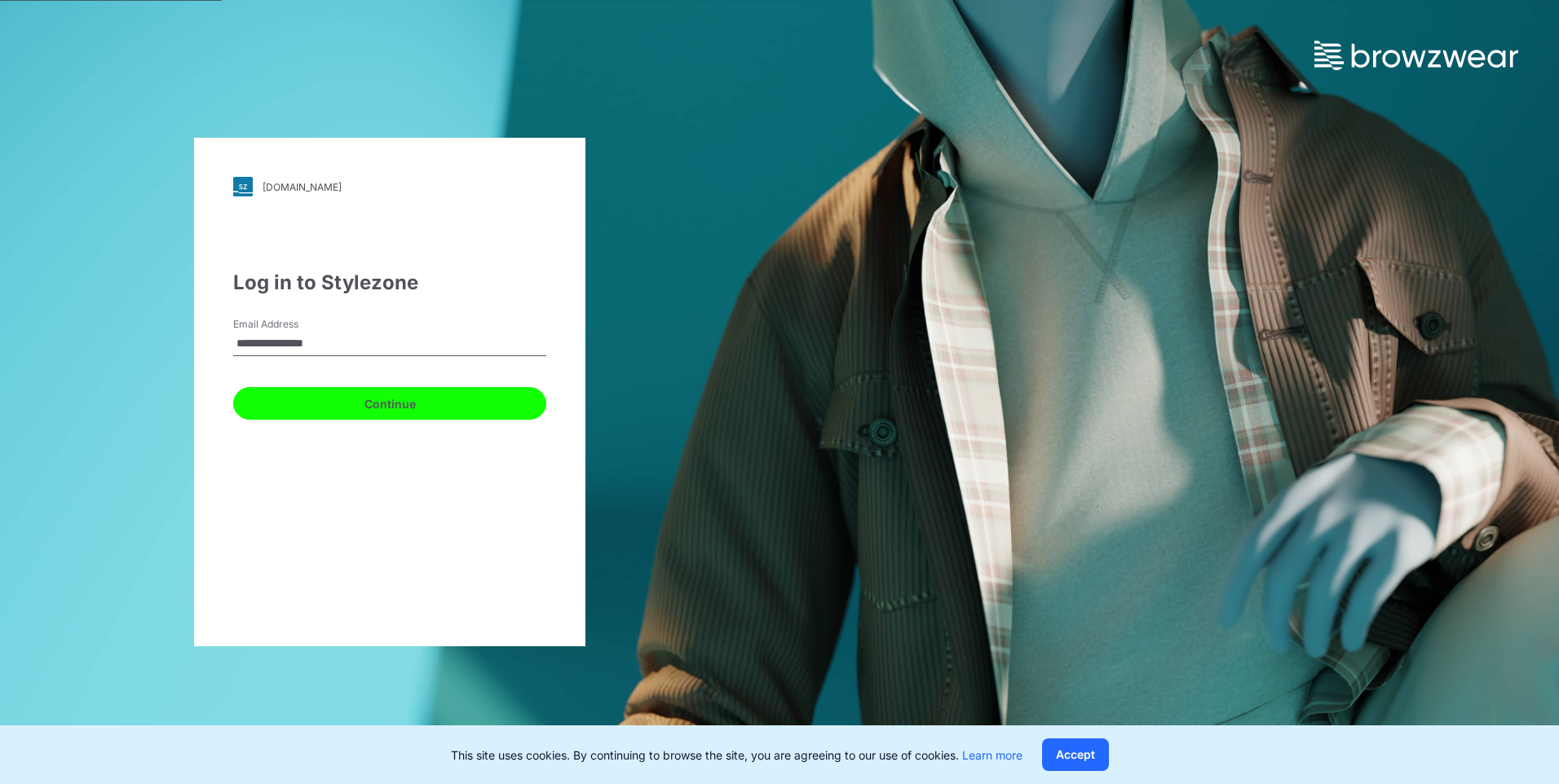
click at [297, 407] on button "Continue" at bounding box center [389, 403] width 313 height 32
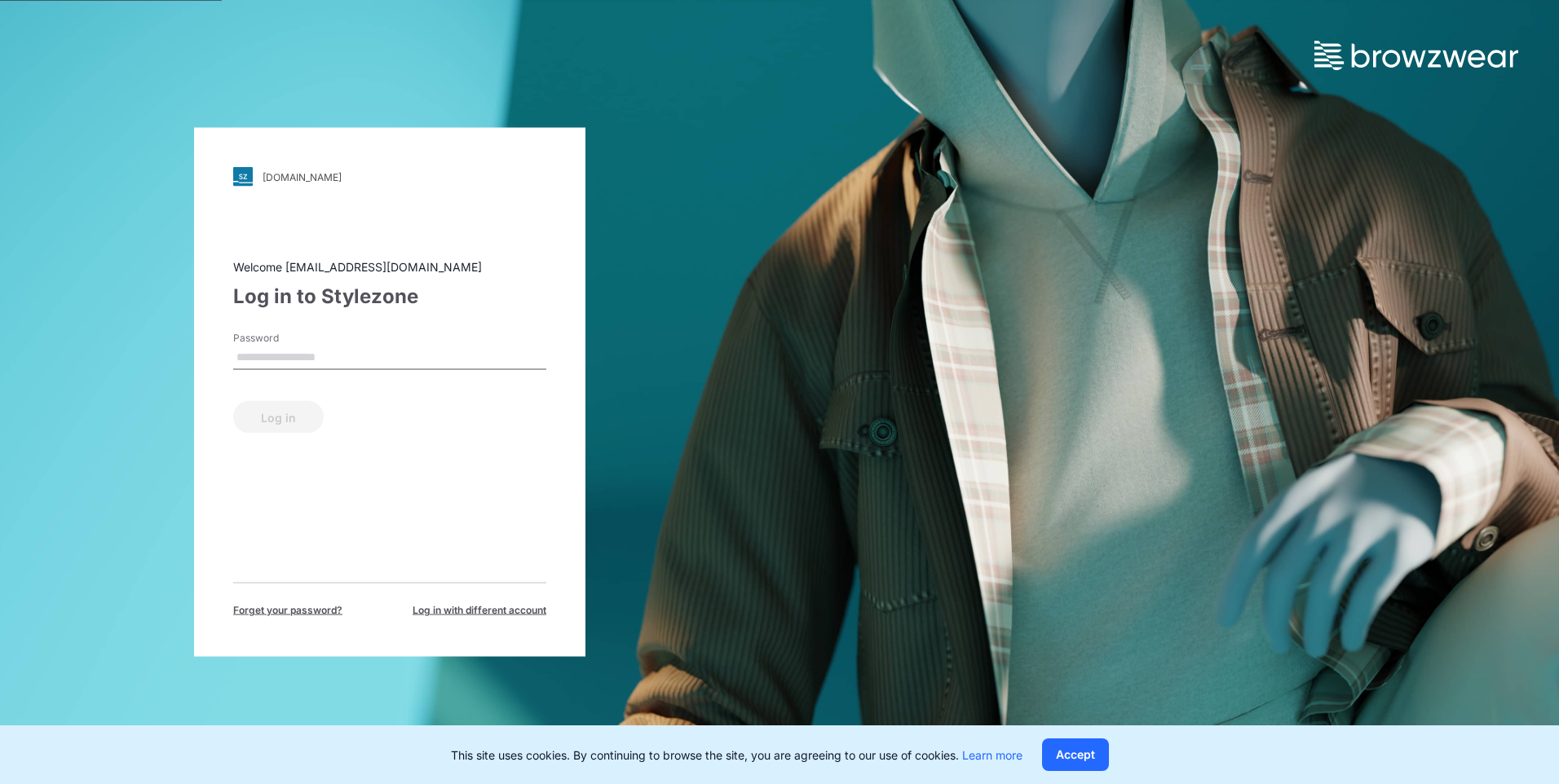
click at [301, 351] on input "Password" at bounding box center [389, 358] width 313 height 25
click at [437, 458] on div "Welcome nishadij@star.lk Log in to Stylezone Password Password is required Log …" at bounding box center [389, 438] width 313 height 359
click at [386, 357] on input "Password" at bounding box center [389, 358] width 313 height 25
